Goal: Find specific page/section: Find specific page/section

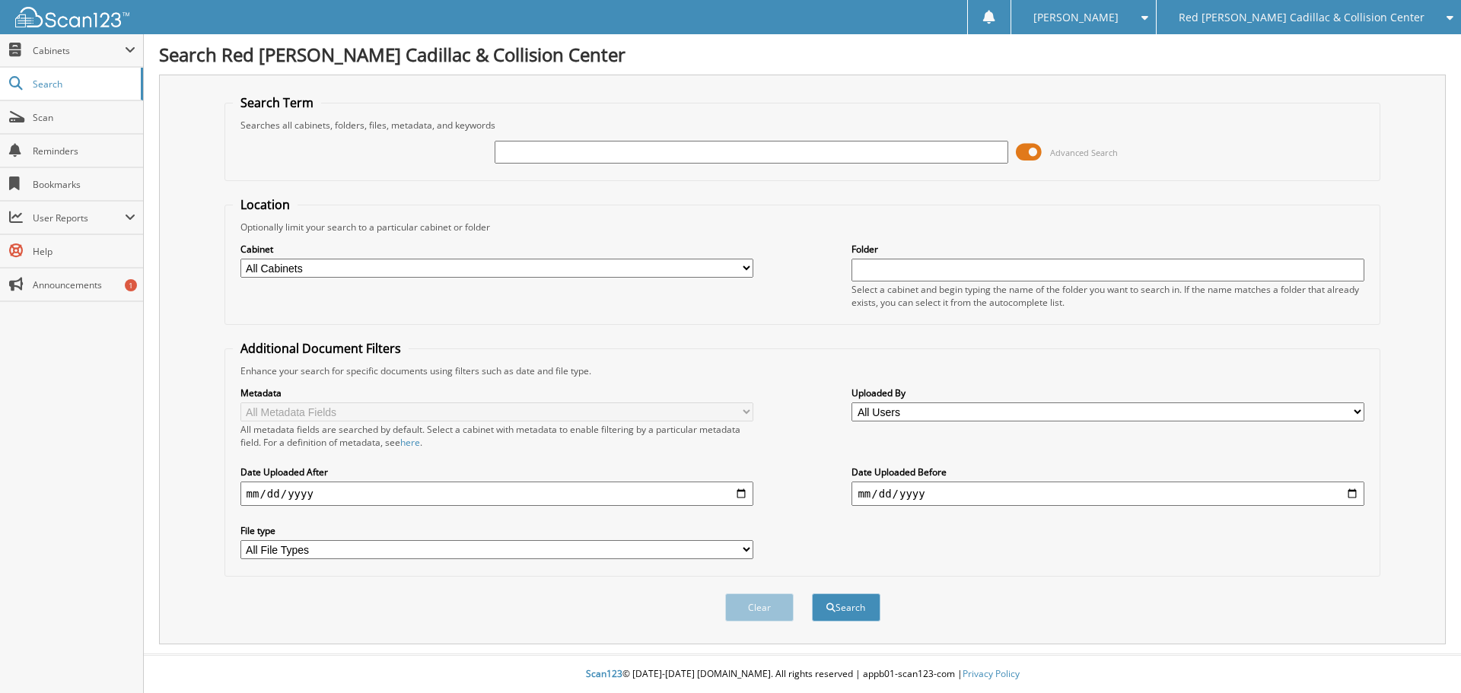
click at [787, 138] on div "Advanced Search" at bounding box center [803, 152] width 1140 height 41
click at [787, 143] on input "text" at bounding box center [750, 152] width 513 height 23
type input "831215"
click at [812, 593] on button "Search" at bounding box center [846, 607] width 68 height 28
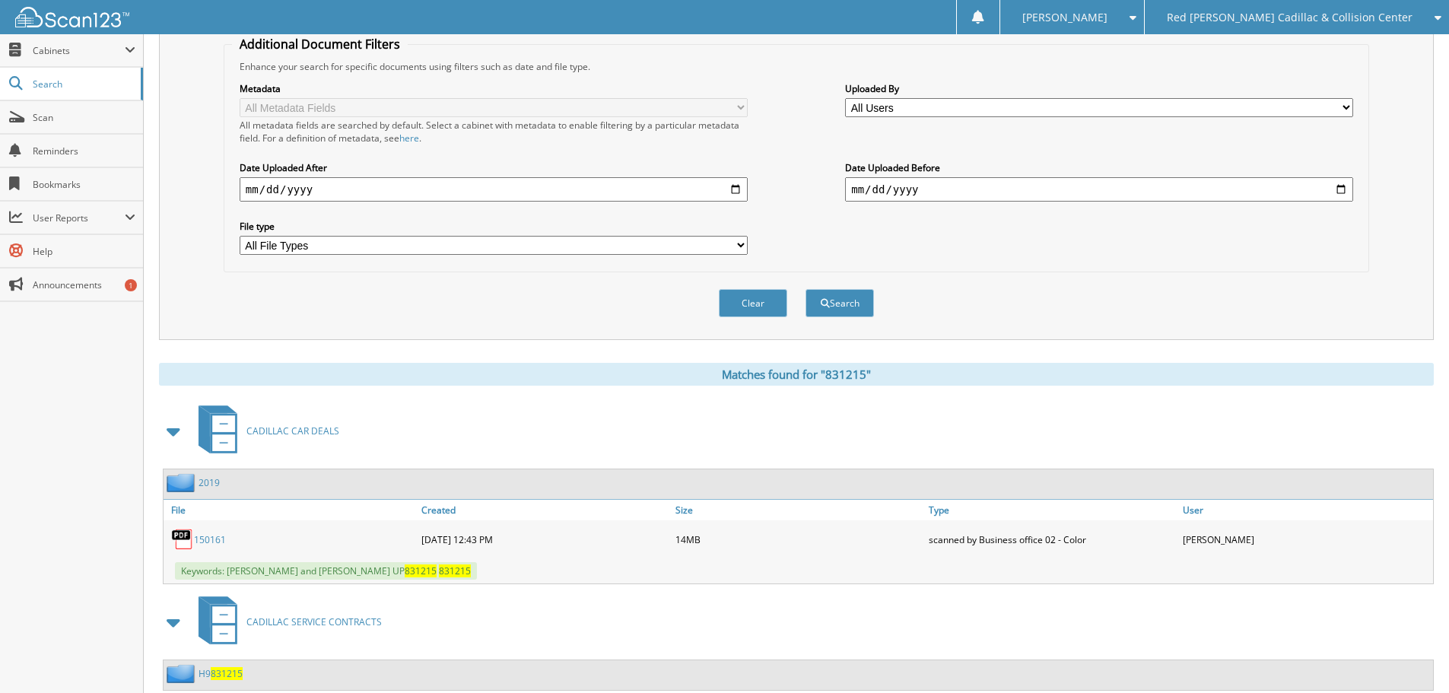
scroll to position [348, 0]
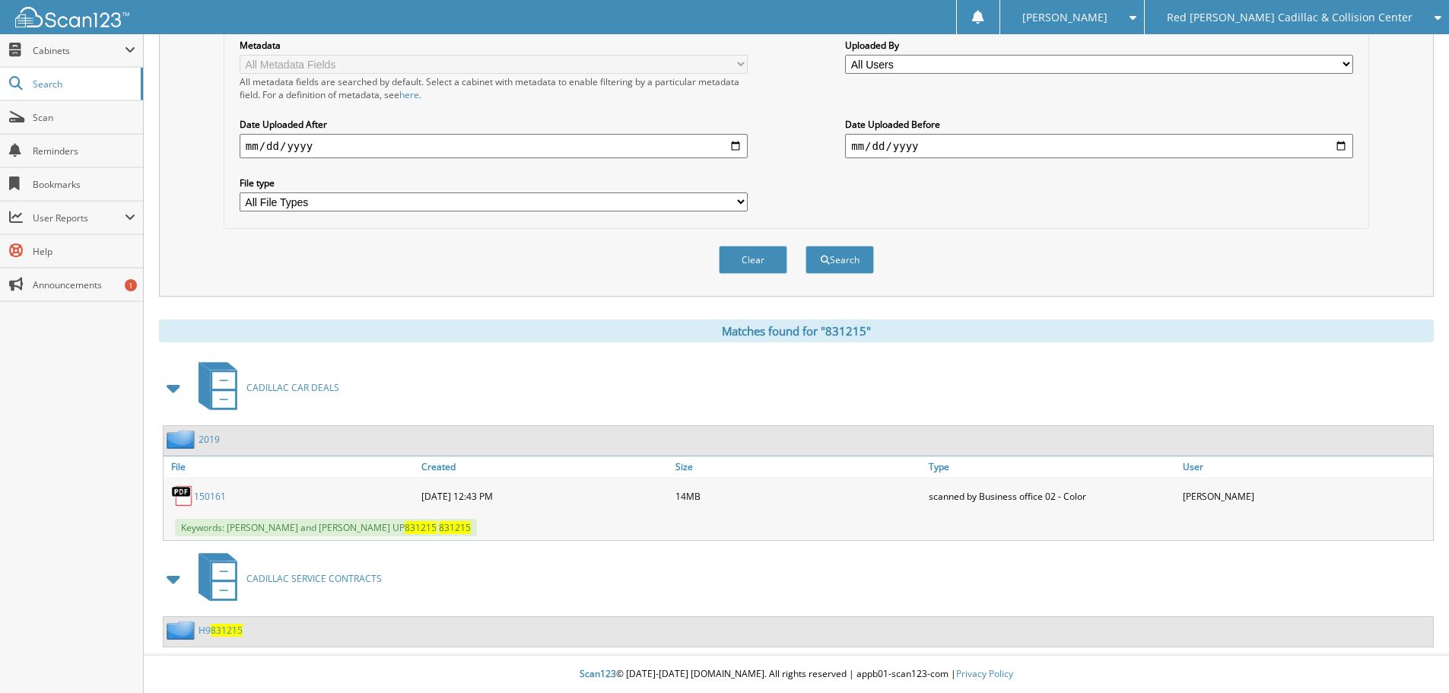
click at [215, 493] on link "150161" at bounding box center [210, 496] width 32 height 13
click at [1194, 172] on div "Metadata All Metadata Fields All metadata fields are searched by default. Selec…" at bounding box center [796, 125] width 1129 height 191
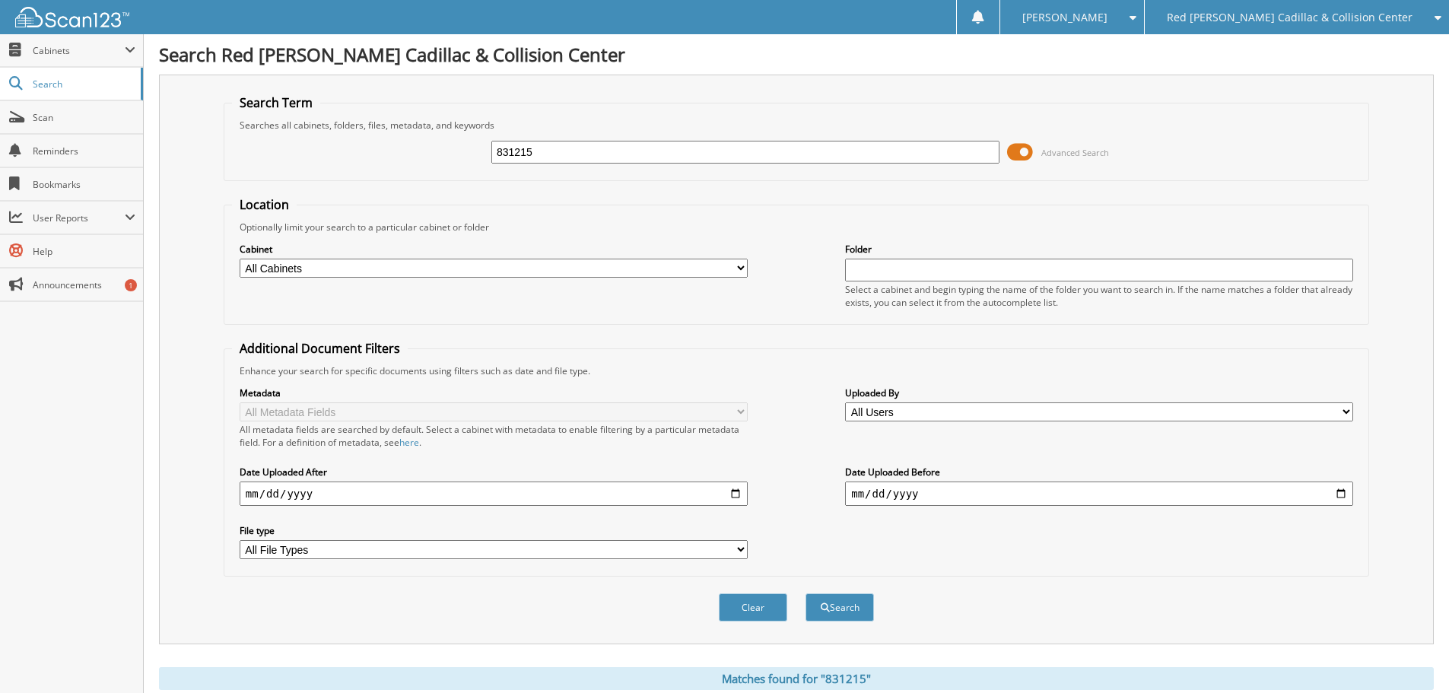
click at [548, 154] on input "831215" at bounding box center [745, 152] width 508 height 23
type input "199255"
click at [806, 593] on button "Search" at bounding box center [840, 607] width 68 height 28
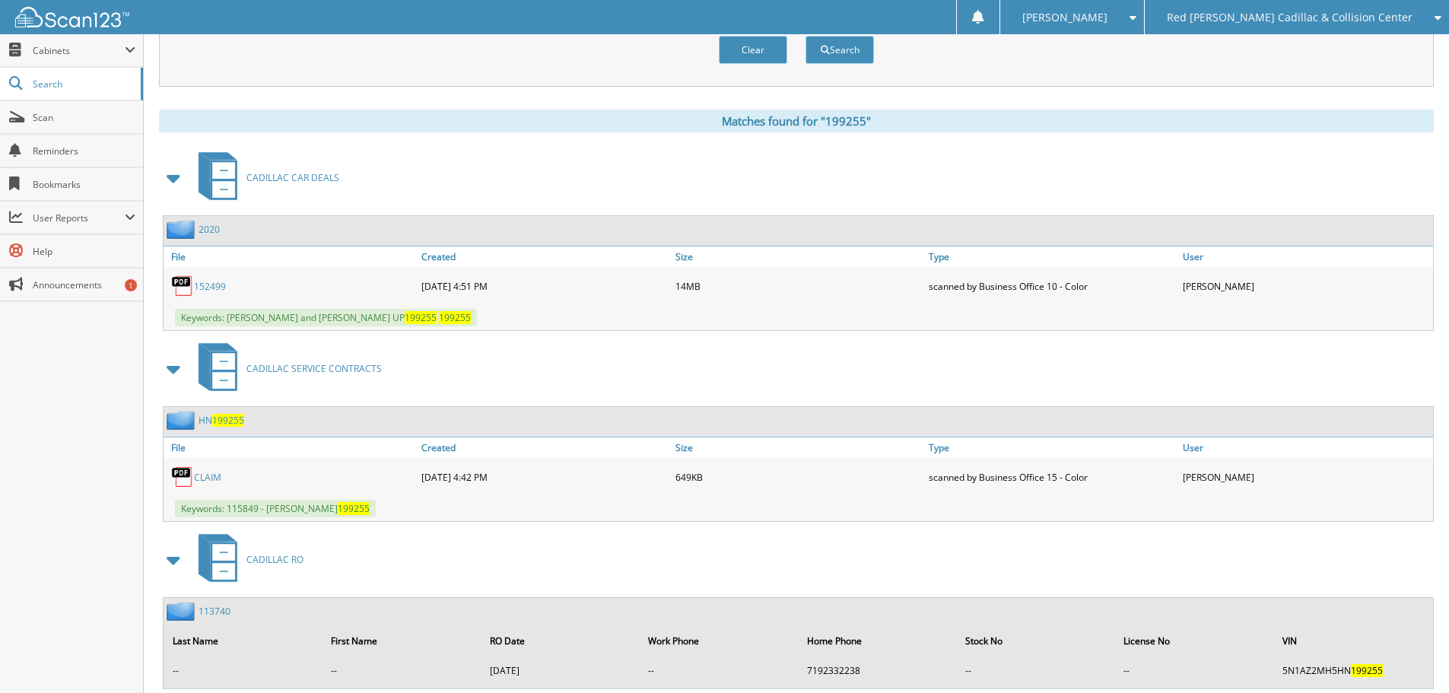
scroll to position [685, 0]
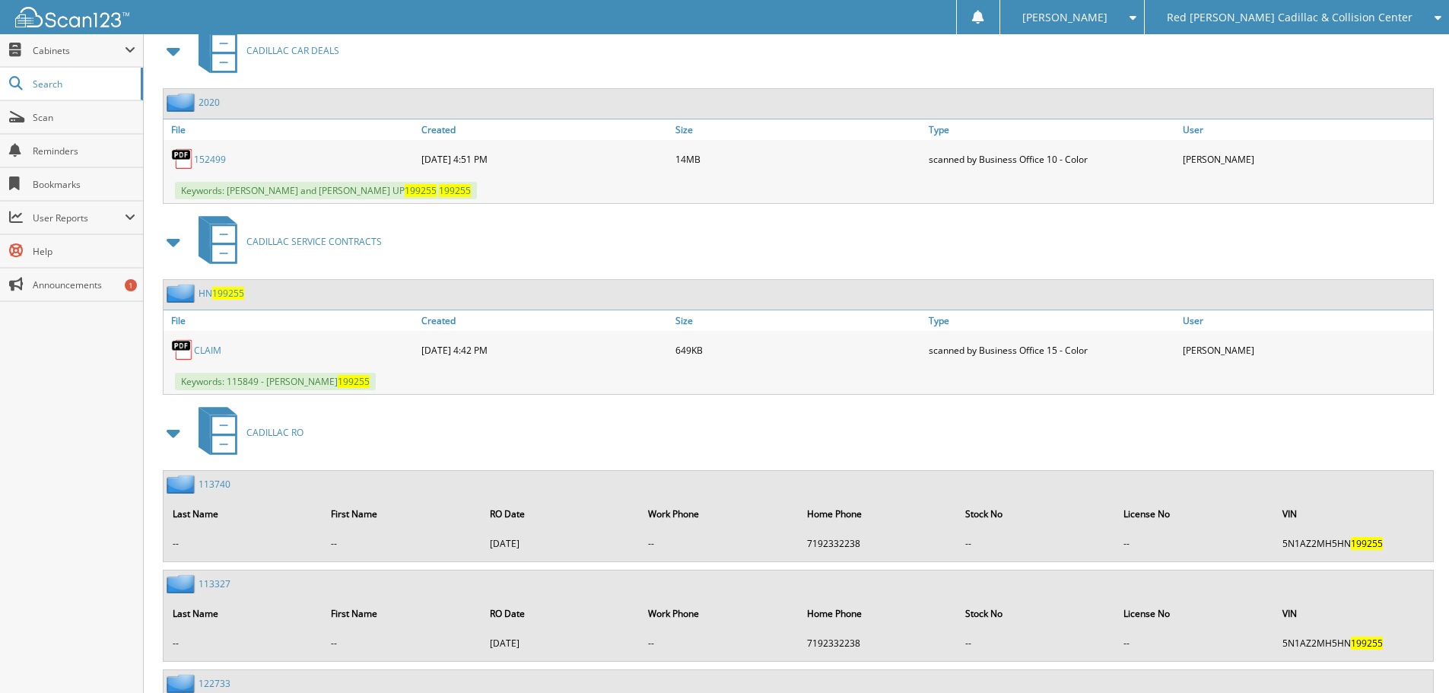
click at [215, 157] on link "152499" at bounding box center [210, 159] width 32 height 13
